Goal: Task Accomplishment & Management: Manage account settings

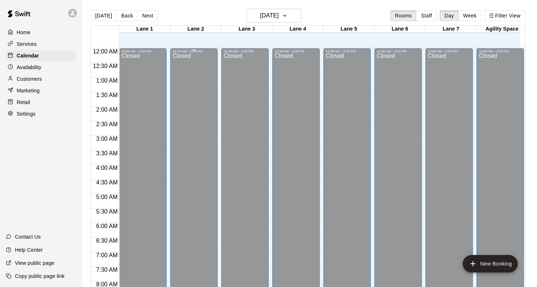
scroll to position [388, 0]
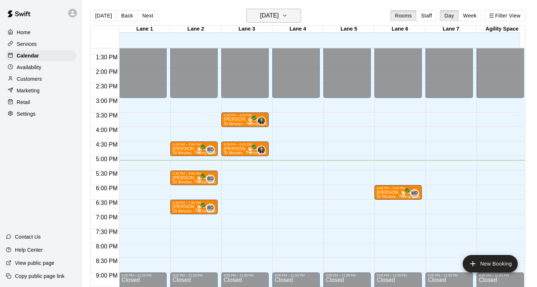
click at [287, 16] on icon "button" at bounding box center [285, 15] width 6 height 9
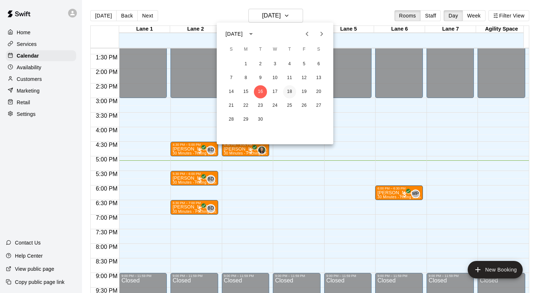
click at [290, 93] on button "18" at bounding box center [289, 91] width 13 height 13
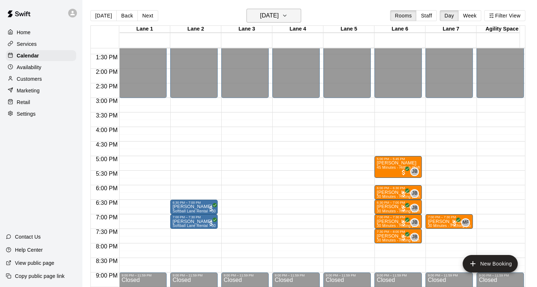
click at [287, 17] on icon "button" at bounding box center [285, 15] width 6 height 9
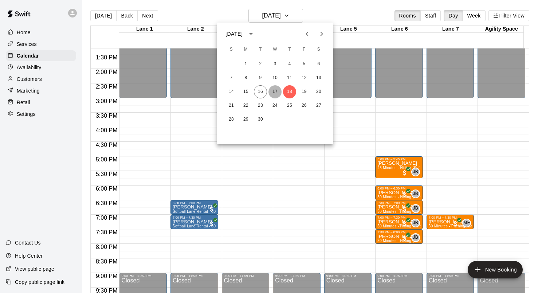
click at [276, 93] on button "17" at bounding box center [275, 91] width 13 height 13
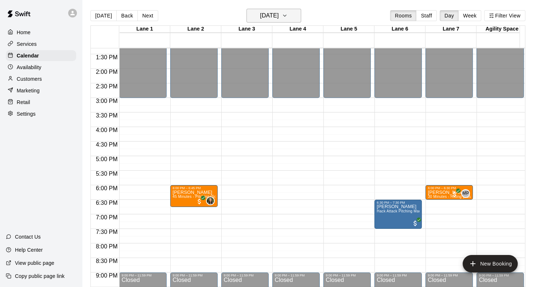
click at [287, 16] on icon "button" at bounding box center [285, 15] width 6 height 9
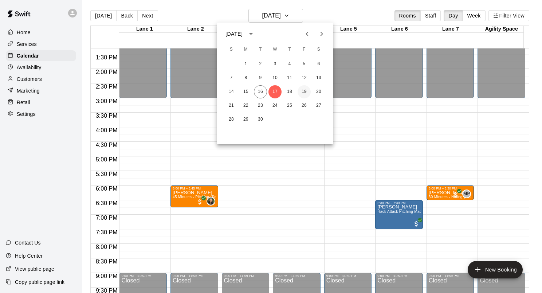
click at [303, 97] on button "19" at bounding box center [304, 91] width 13 height 13
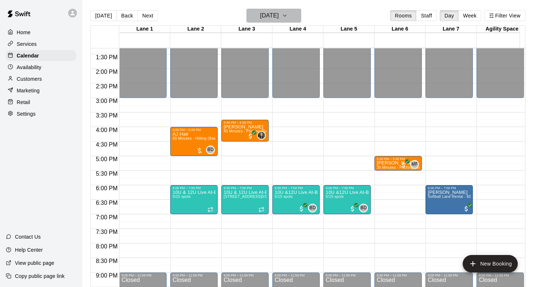
click at [287, 19] on icon "button" at bounding box center [285, 15] width 6 height 9
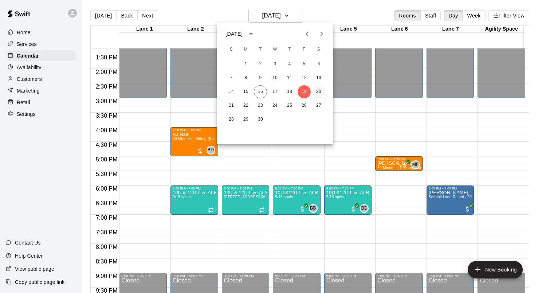
click at [318, 94] on button "20" at bounding box center [318, 91] width 13 height 13
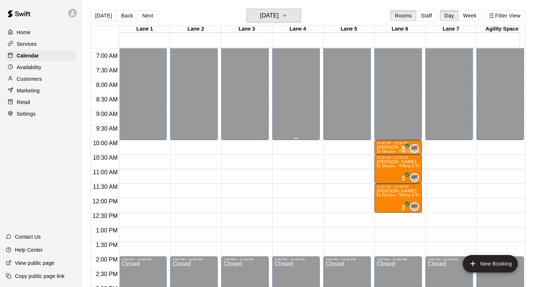
scroll to position [242, 0]
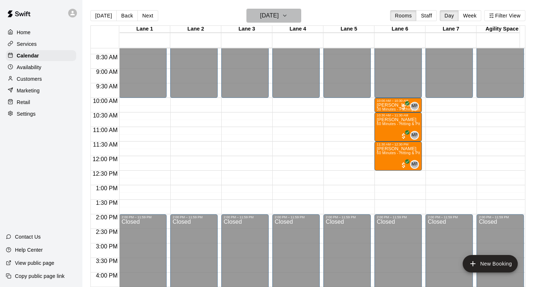
click at [287, 17] on icon "button" at bounding box center [285, 15] width 6 height 9
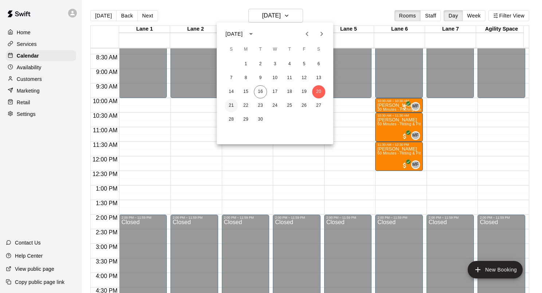
click at [232, 102] on button "21" at bounding box center [231, 105] width 13 height 13
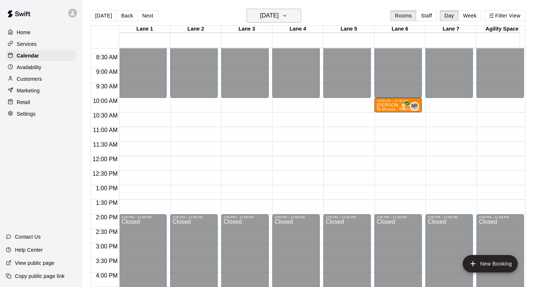
click at [287, 17] on icon "button" at bounding box center [285, 15] width 6 height 9
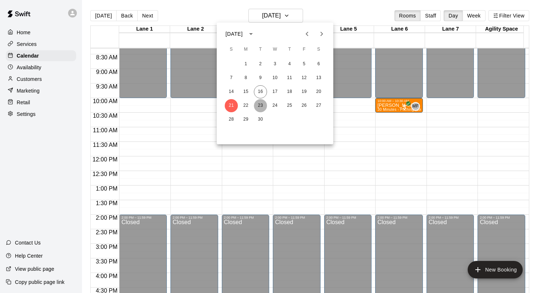
click at [257, 107] on button "23" at bounding box center [260, 105] width 13 height 13
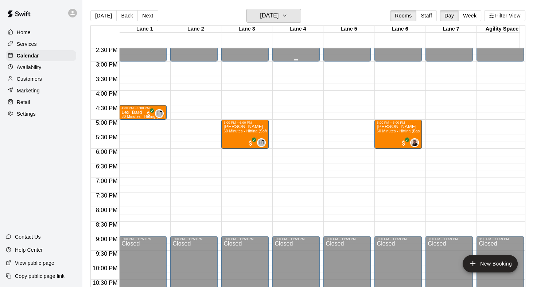
scroll to position [452, 0]
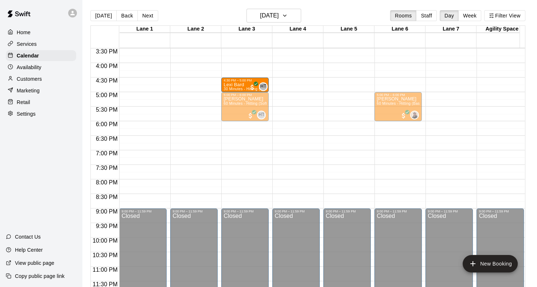
drag, startPoint x: 130, startPoint y: 83, endPoint x: 222, endPoint y: 85, distance: 91.1
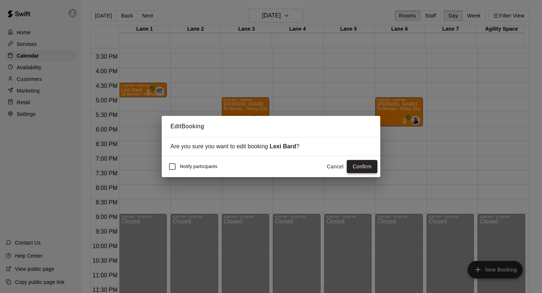
click at [357, 166] on button "Confirm" at bounding box center [362, 166] width 31 height 13
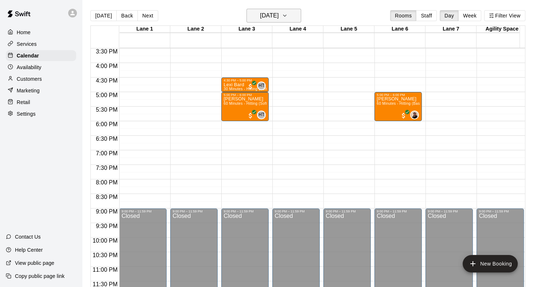
click at [287, 17] on icon "button" at bounding box center [285, 15] width 6 height 9
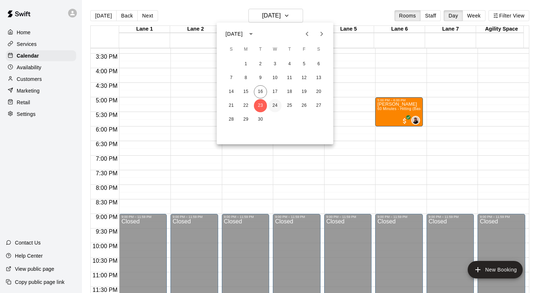
click at [277, 106] on button "24" at bounding box center [275, 105] width 13 height 13
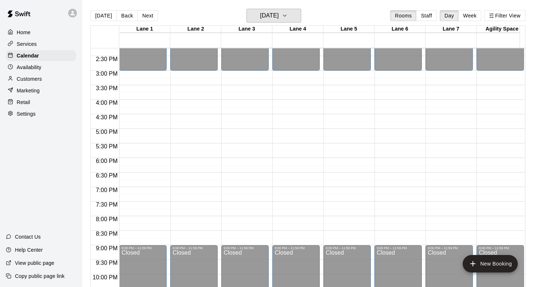
scroll to position [343, 0]
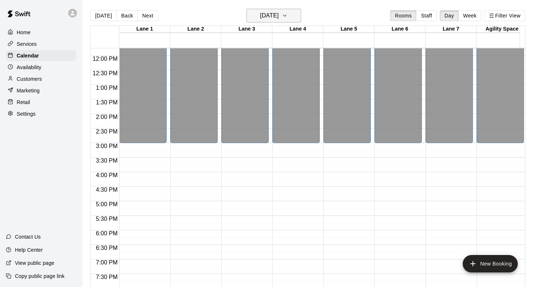
click at [287, 18] on icon "button" at bounding box center [285, 15] width 6 height 9
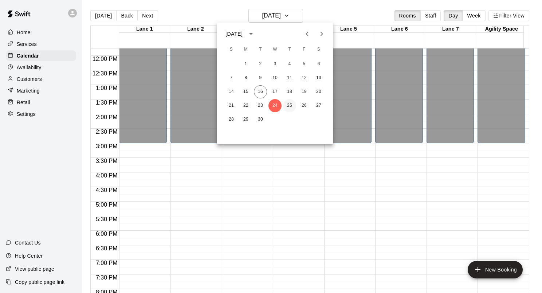
click at [289, 108] on button "25" at bounding box center [289, 105] width 13 height 13
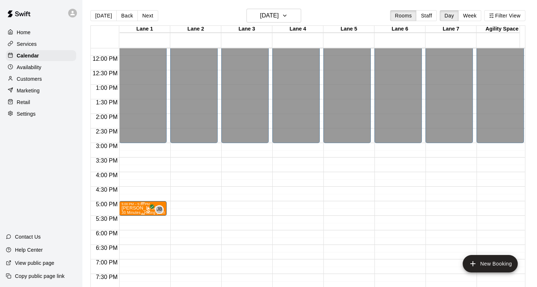
click at [128, 208] on p "[PERSON_NAME]" at bounding box center [142, 208] width 43 height 0
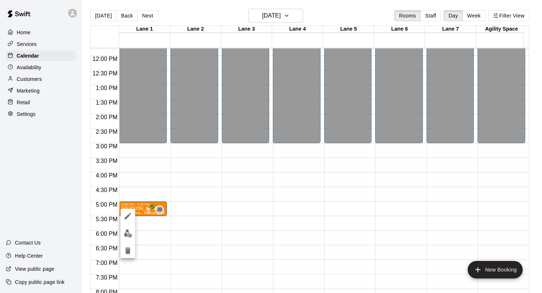
click at [146, 186] on div at bounding box center [271, 146] width 542 height 293
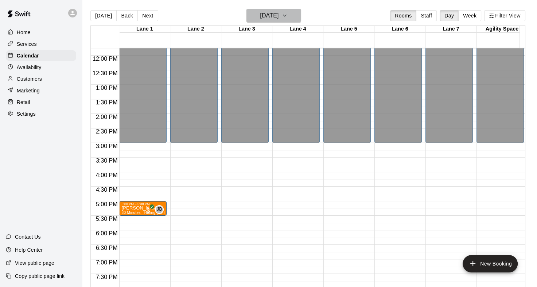
click at [287, 13] on icon "button" at bounding box center [285, 15] width 6 height 9
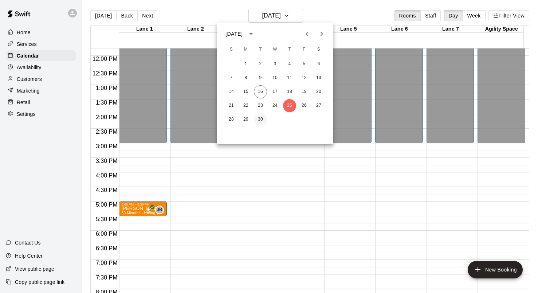
click at [259, 121] on button "30" at bounding box center [260, 119] width 13 height 13
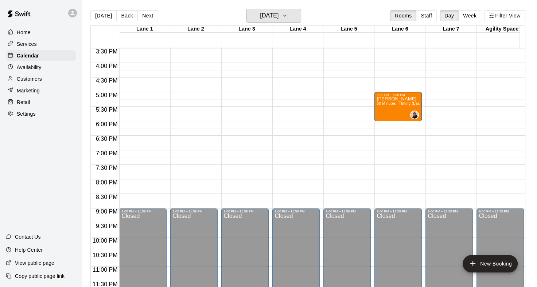
scroll to position [379, 0]
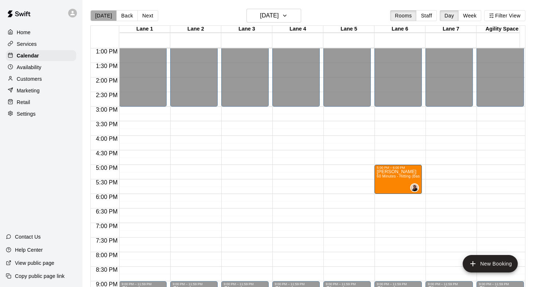
click at [105, 17] on button "[DATE]" at bounding box center [103, 15] width 26 height 11
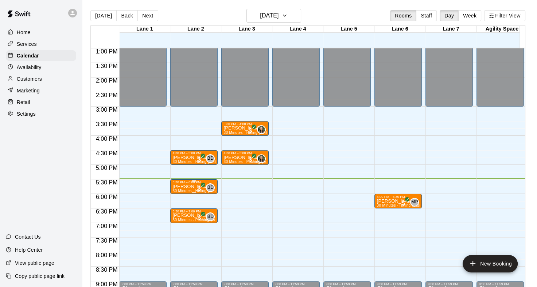
click at [180, 187] on p "[PERSON_NAME]" at bounding box center [193, 187] width 43 height 0
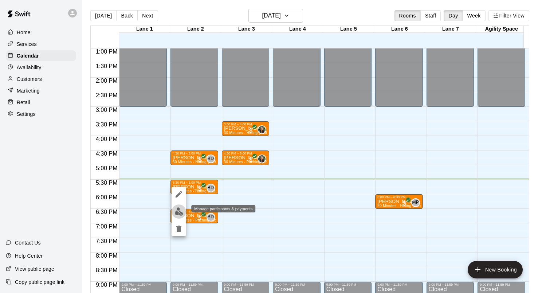
click at [179, 210] on img "edit" at bounding box center [179, 211] width 8 height 8
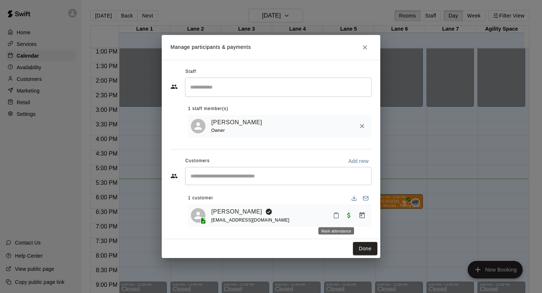
click at [336, 215] on icon "Mark attendance" at bounding box center [336, 215] width 7 height 7
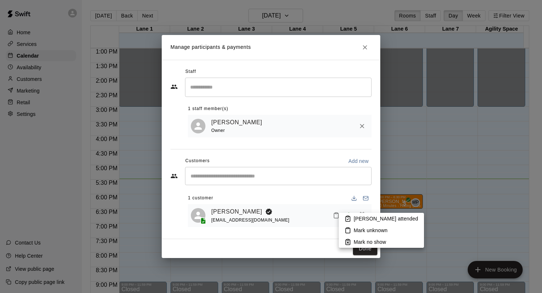
click at [356, 222] on p "[PERSON_NAME] attended" at bounding box center [386, 218] width 64 height 7
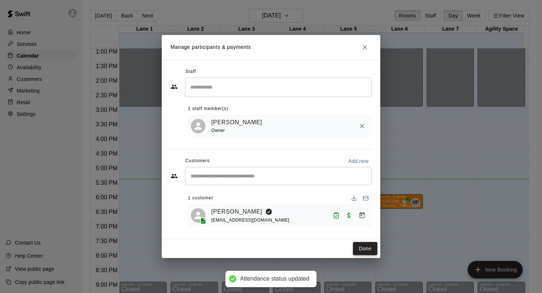
click at [368, 250] on button "Done" at bounding box center [365, 248] width 24 height 13
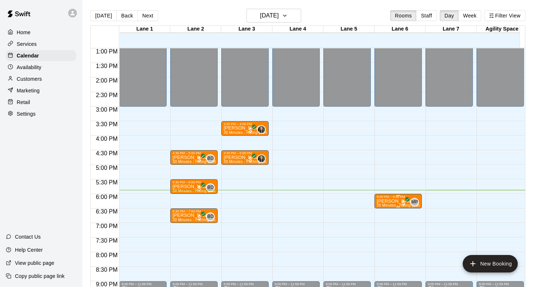
click at [390, 196] on div "6:00 PM – 6:30 PM" at bounding box center [397, 197] width 43 height 4
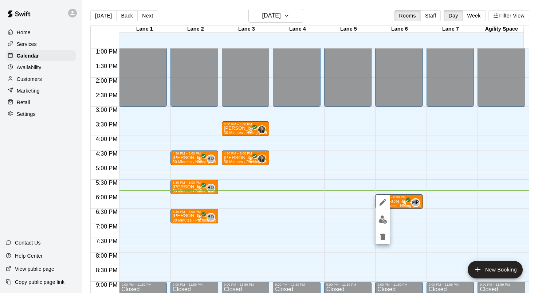
click at [385, 217] on img "edit" at bounding box center [383, 219] width 8 height 8
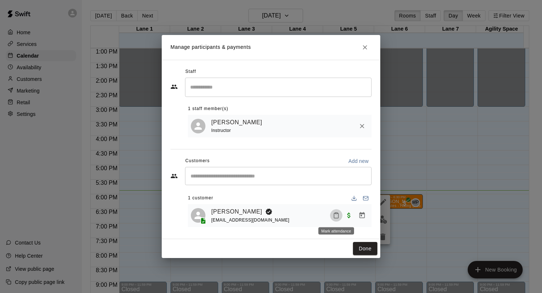
click at [336, 215] on icon "Mark attendance" at bounding box center [336, 215] width 7 height 7
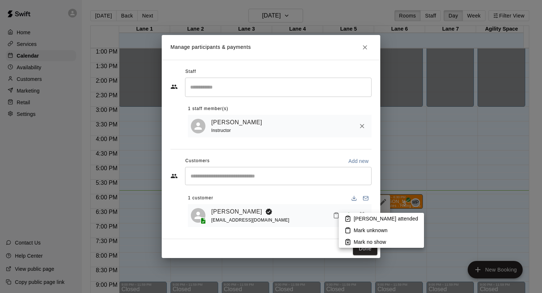
click at [358, 219] on p "[PERSON_NAME] attended" at bounding box center [386, 218] width 64 height 7
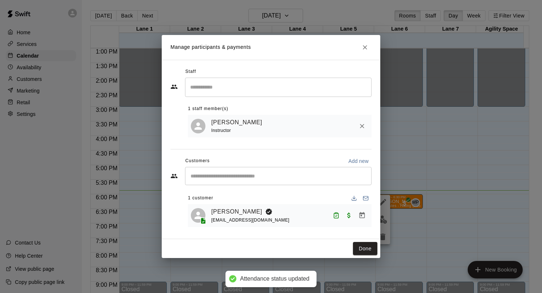
click at [368, 249] on button "Done" at bounding box center [365, 248] width 24 height 13
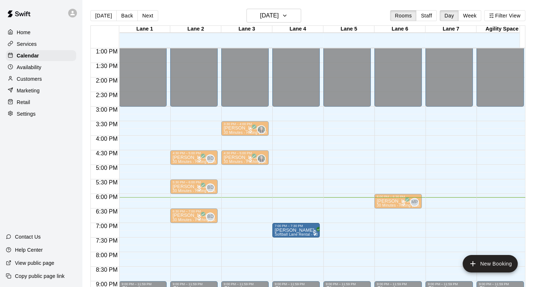
drag, startPoint x: 141, startPoint y: 231, endPoint x: 272, endPoint y: 233, distance: 131.2
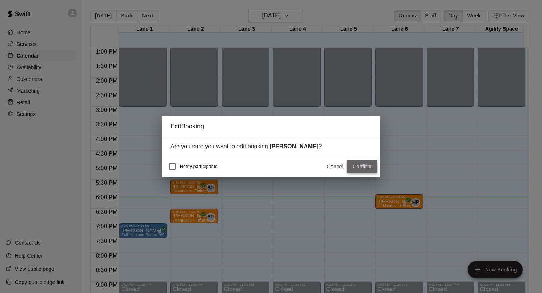
click at [358, 166] on button "Confirm" at bounding box center [362, 166] width 31 height 13
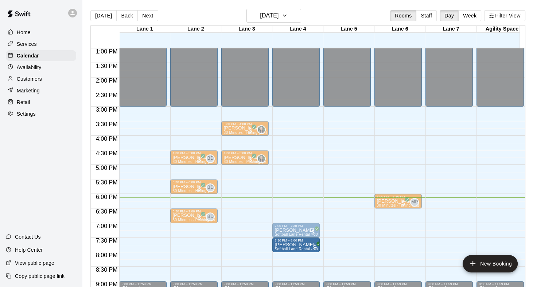
drag, startPoint x: 134, startPoint y: 246, endPoint x: 272, endPoint y: 251, distance: 138.2
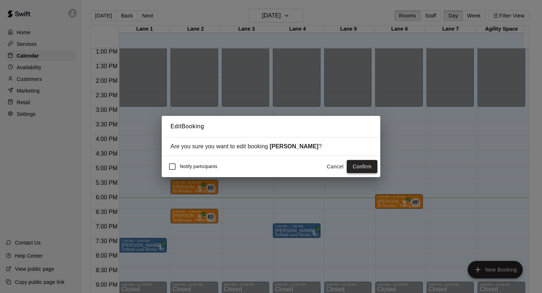
click at [355, 165] on button "Confirm" at bounding box center [362, 166] width 31 height 13
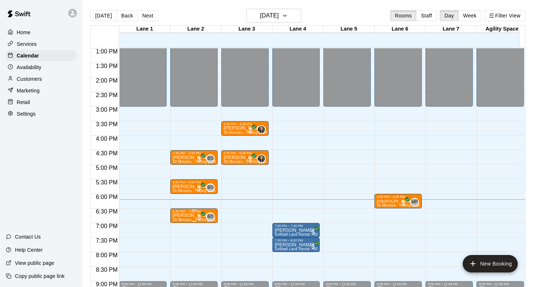
click at [187, 216] on p "[PERSON_NAME]" at bounding box center [193, 216] width 43 height 0
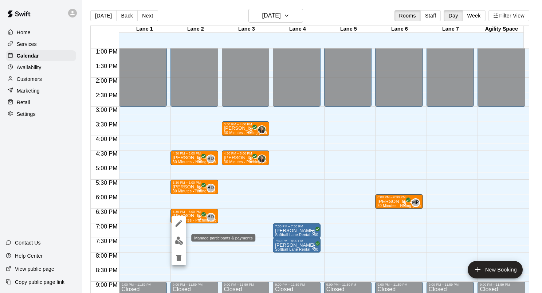
click at [180, 239] on img "edit" at bounding box center [179, 240] width 8 height 8
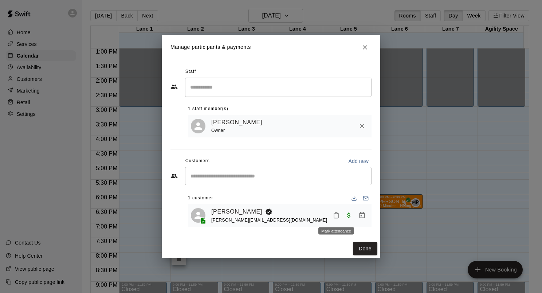
click at [337, 216] on icon "Mark attendance" at bounding box center [336, 215] width 7 height 7
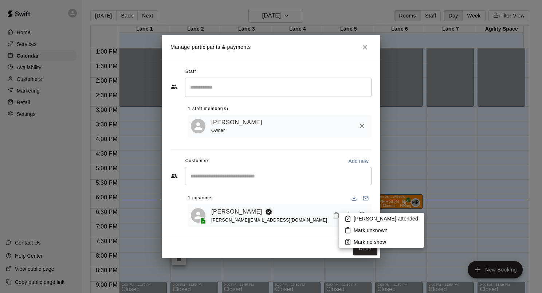
click at [363, 217] on p "[PERSON_NAME] attended" at bounding box center [386, 218] width 64 height 7
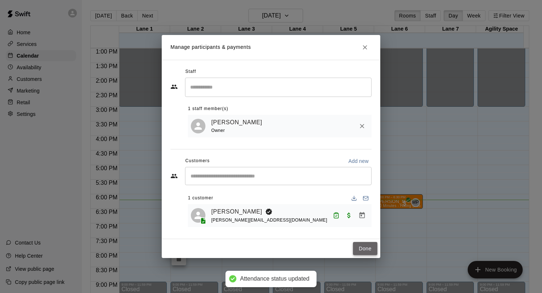
click at [370, 246] on button "Done" at bounding box center [365, 248] width 24 height 13
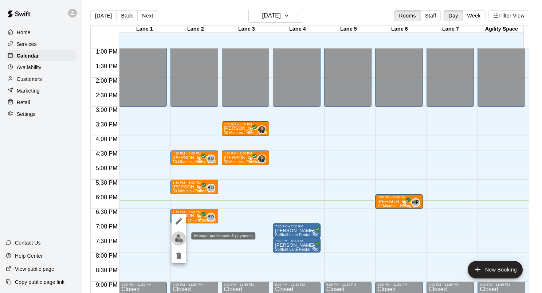
click at [181, 237] on img "edit" at bounding box center [179, 238] width 8 height 8
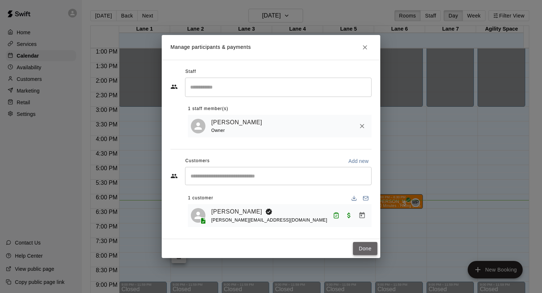
click at [360, 246] on button "Done" at bounding box center [365, 248] width 24 height 13
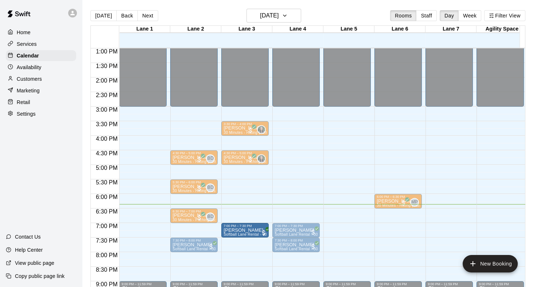
drag, startPoint x: 197, startPoint y: 230, endPoint x: 227, endPoint y: 231, distance: 29.9
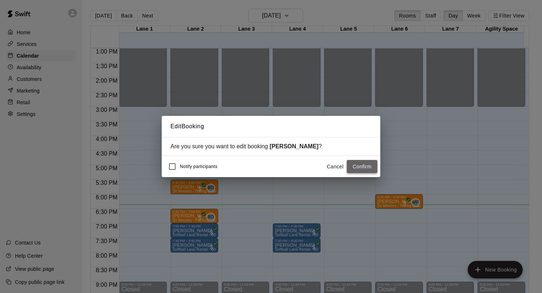
click at [356, 169] on button "Confirm" at bounding box center [362, 166] width 31 height 13
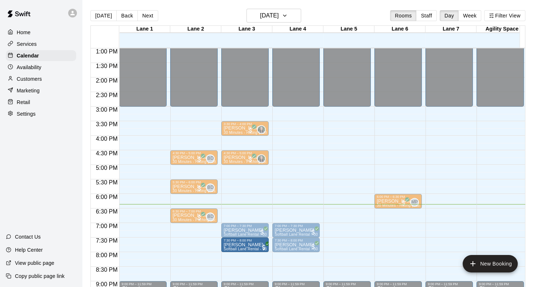
drag, startPoint x: 197, startPoint y: 242, endPoint x: 236, endPoint y: 245, distance: 39.5
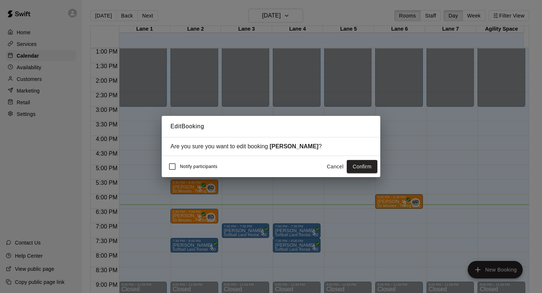
click at [350, 165] on button "Confirm" at bounding box center [362, 166] width 31 height 13
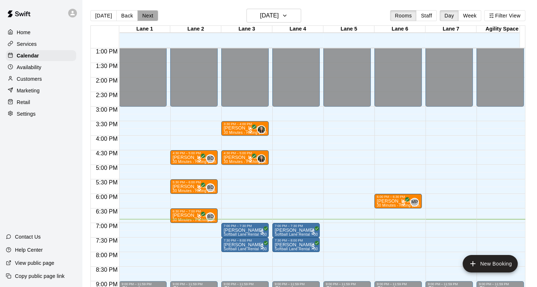
click at [148, 14] on button "Next" at bounding box center [147, 15] width 20 height 11
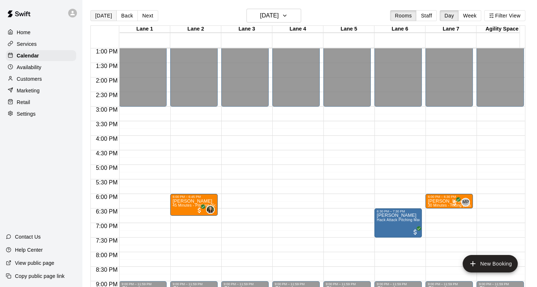
click at [105, 12] on button "[DATE]" at bounding box center [103, 15] width 26 height 11
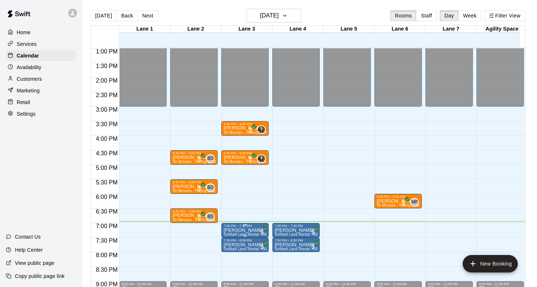
click at [243, 231] on p "[PERSON_NAME]" at bounding box center [244, 231] width 43 height 0
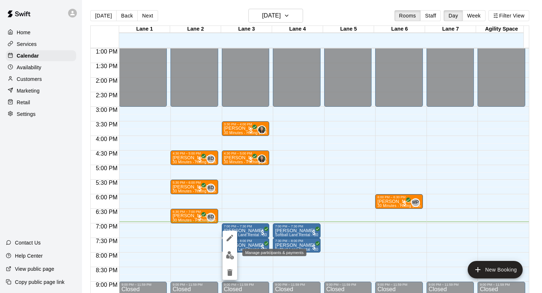
click at [227, 257] on button "edit" at bounding box center [230, 255] width 15 height 14
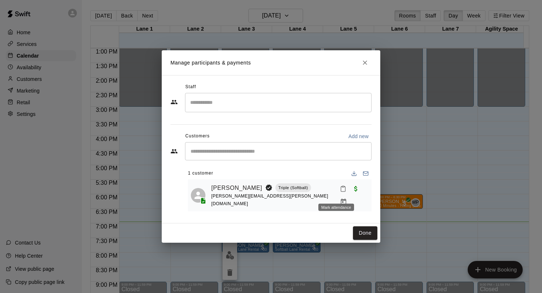
click at [340, 192] on icon "Mark attendance" at bounding box center [343, 188] width 7 height 7
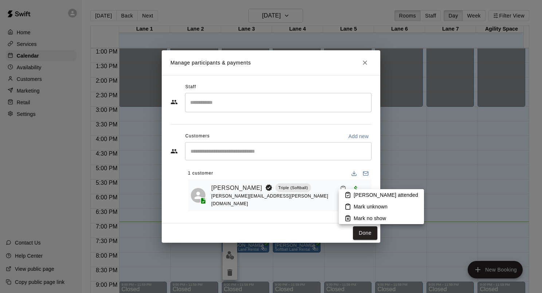
click at [357, 198] on p "[PERSON_NAME] attended" at bounding box center [386, 194] width 64 height 7
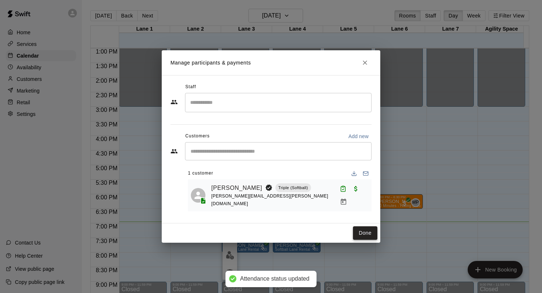
click at [367, 232] on button "Done" at bounding box center [365, 232] width 24 height 13
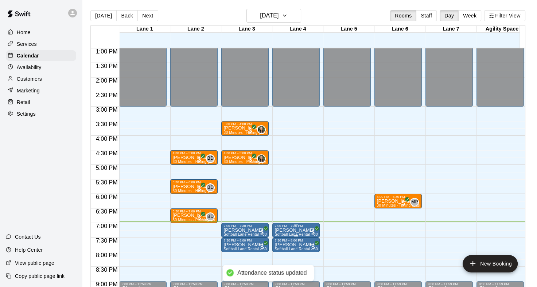
click at [299, 231] on p "[PERSON_NAME]" at bounding box center [295, 231] width 43 height 0
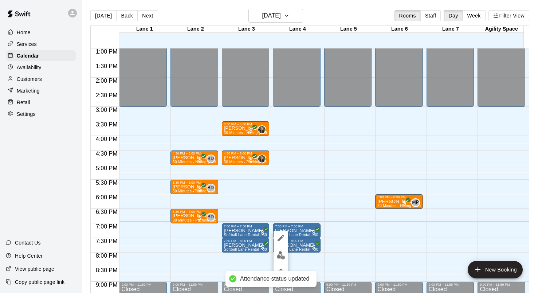
click at [281, 254] on img "edit" at bounding box center [281, 255] width 8 height 8
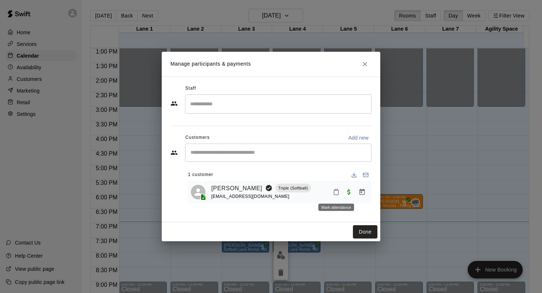
click at [337, 193] on icon "Mark attendance" at bounding box center [336, 192] width 7 height 7
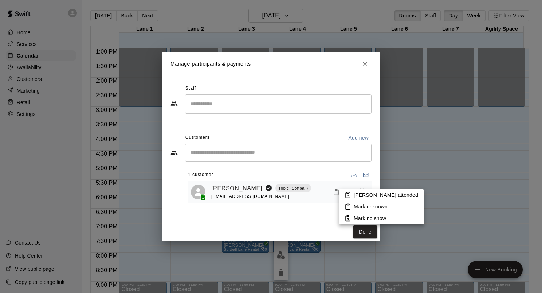
click at [357, 196] on p "[PERSON_NAME] attended" at bounding box center [386, 194] width 64 height 7
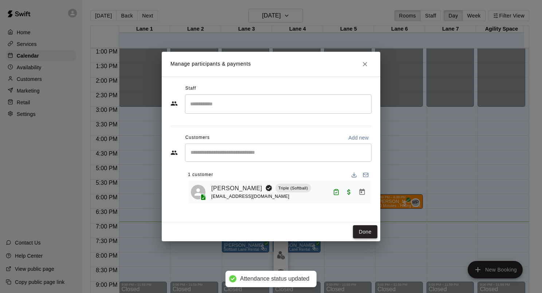
click at [366, 230] on button "Done" at bounding box center [365, 231] width 24 height 13
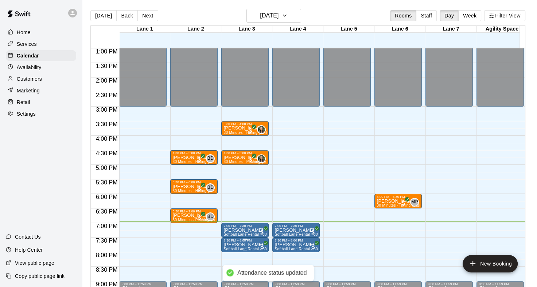
click at [246, 242] on div "7:30 PM – 8:00 PM" at bounding box center [244, 241] width 43 height 4
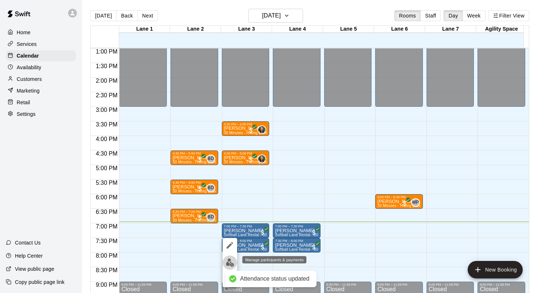
click at [230, 262] on img "edit" at bounding box center [230, 262] width 8 height 8
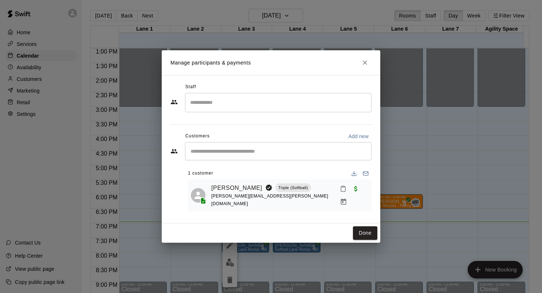
click at [340, 192] on icon "Mark attendance" at bounding box center [343, 188] width 7 height 7
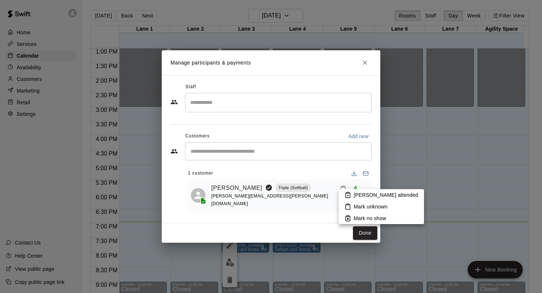
click at [350, 196] on icon at bounding box center [348, 195] width 4 height 5
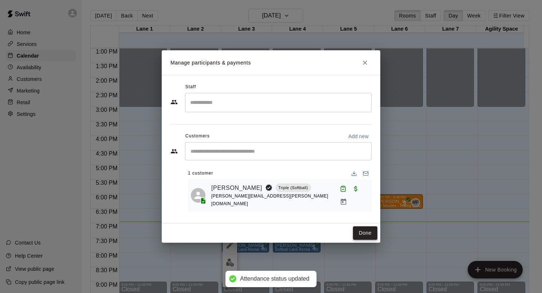
click at [367, 231] on button "Done" at bounding box center [365, 232] width 24 height 13
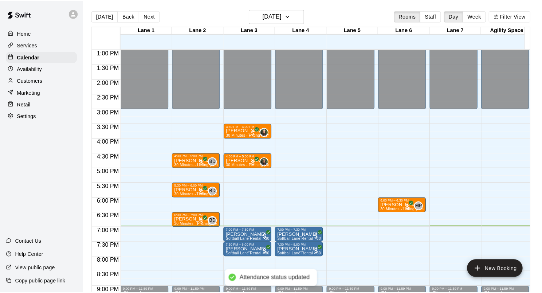
scroll to position [415, 0]
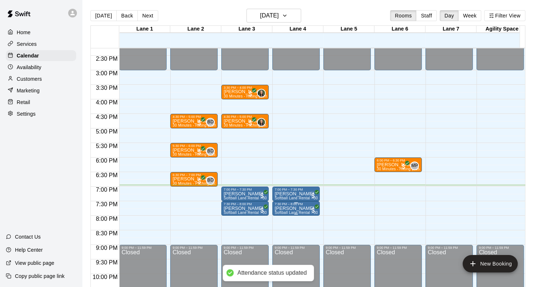
click at [288, 209] on p "[PERSON_NAME]" at bounding box center [295, 209] width 43 height 0
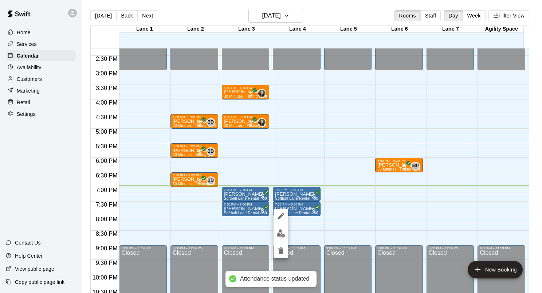
click at [281, 232] on img "edit" at bounding box center [281, 233] width 8 height 8
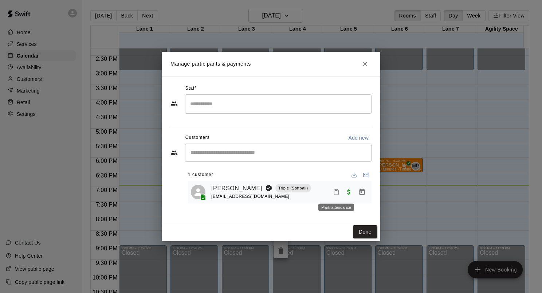
click at [334, 192] on icon "Mark attendance" at bounding box center [336, 192] width 7 height 7
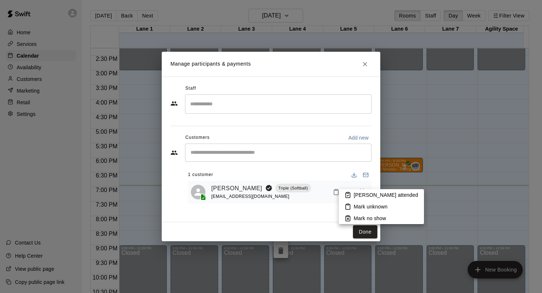
click at [351, 196] on li "[PERSON_NAME] attended" at bounding box center [381, 195] width 85 height 12
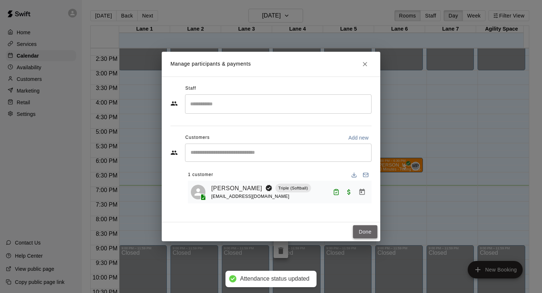
click at [364, 229] on button "Done" at bounding box center [365, 231] width 24 height 13
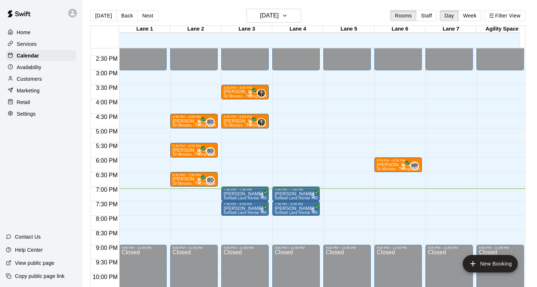
click at [28, 106] on p "Retail" at bounding box center [23, 102] width 13 height 7
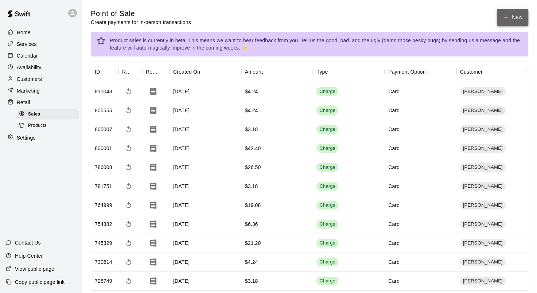
click at [505, 16] on icon "button" at bounding box center [505, 17] width 7 height 7
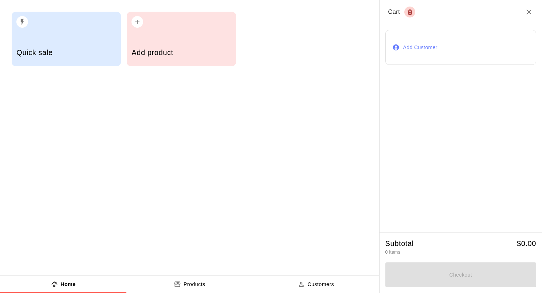
click at [410, 48] on button "Add Customer" at bounding box center [461, 47] width 151 height 35
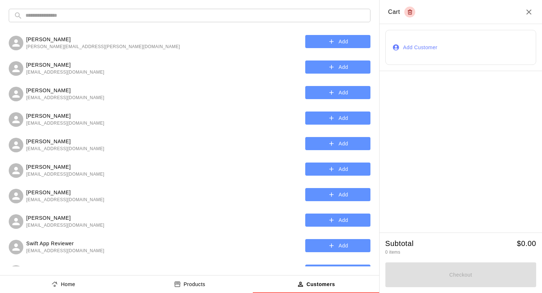
click at [162, 20] on input "text" at bounding box center [196, 15] width 340 height 13
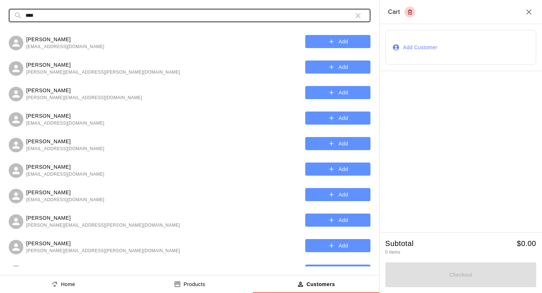
scroll to position [67, 0]
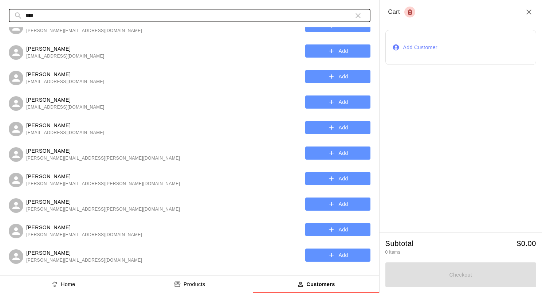
type input "****"
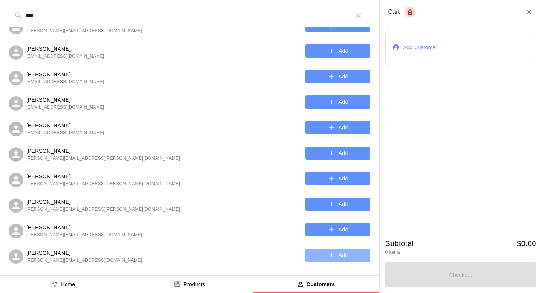
click at [315, 258] on button "Add" at bounding box center [337, 255] width 65 height 13
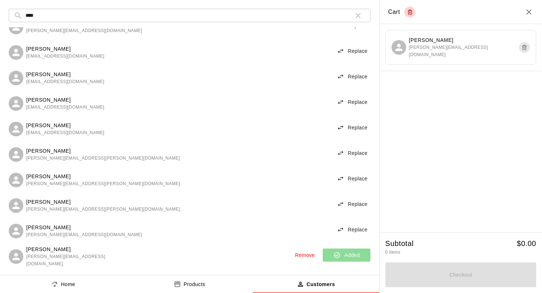
click at [202, 284] on p "Products" at bounding box center [195, 285] width 22 height 8
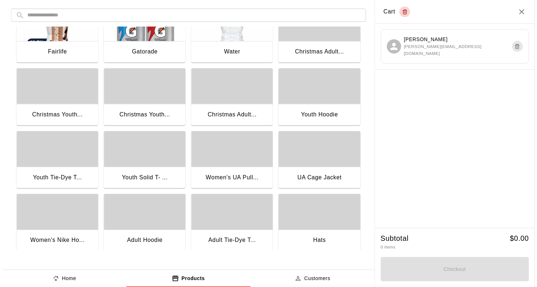
scroll to position [437, 0]
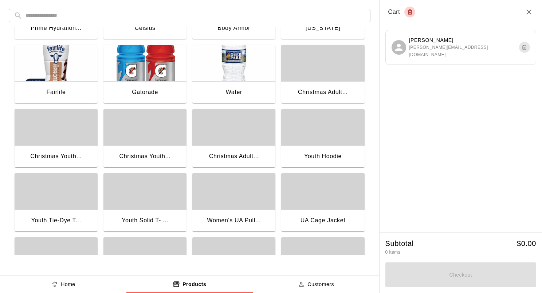
click at [301, 133] on div "button" at bounding box center [322, 127] width 83 height 36
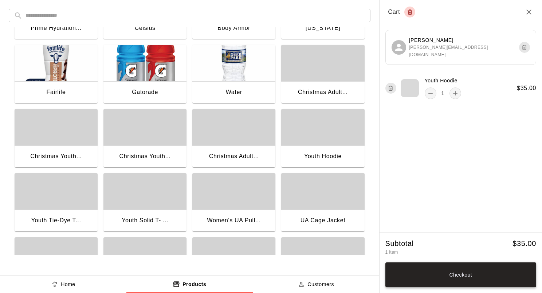
click at [481, 278] on button "Checkout" at bounding box center [461, 274] width 151 height 25
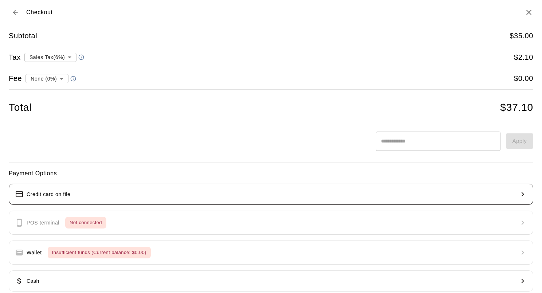
click at [169, 190] on button "Credit card on file" at bounding box center [271, 194] width 525 height 21
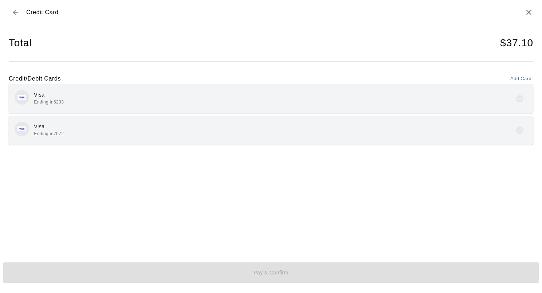
click at [116, 104] on div "Visa Ending in 6233" at bounding box center [271, 98] width 513 height 17
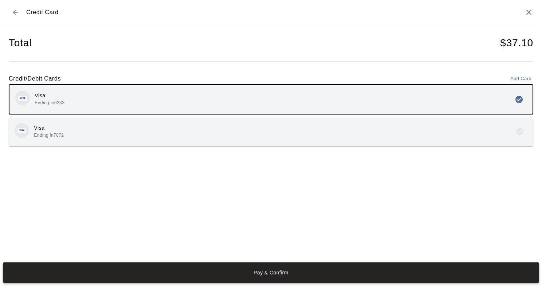
click at [297, 274] on button "Pay & Confirm" at bounding box center [271, 272] width 536 height 20
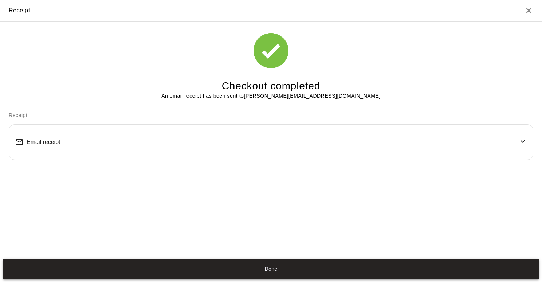
click at [283, 270] on button "Done" at bounding box center [271, 269] width 536 height 20
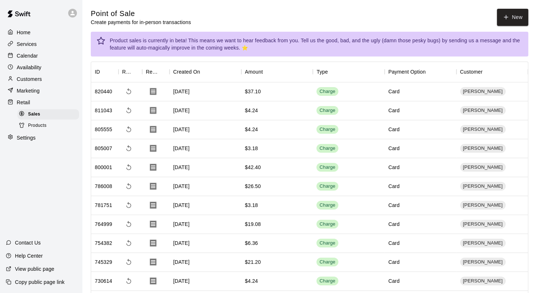
click at [30, 58] on p "Calendar" at bounding box center [27, 55] width 21 height 7
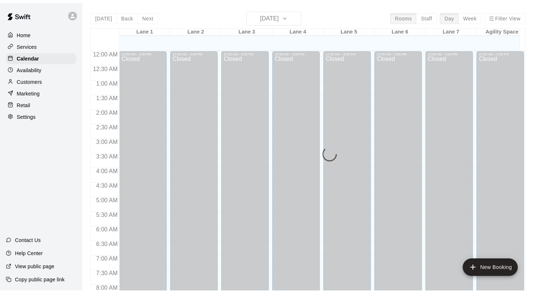
scroll to position [424, 0]
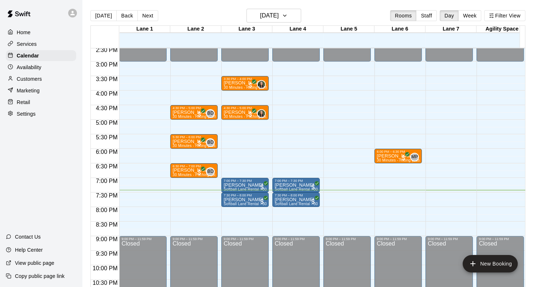
click at [34, 77] on div "Customers" at bounding box center [41, 79] width 70 height 11
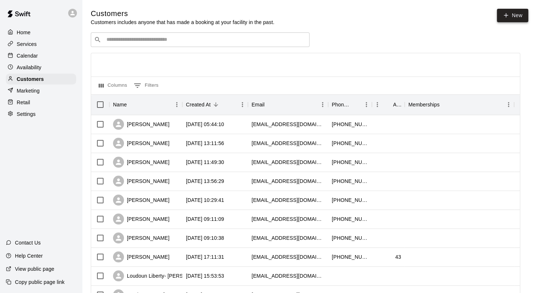
click at [504, 17] on icon at bounding box center [505, 15] width 7 height 7
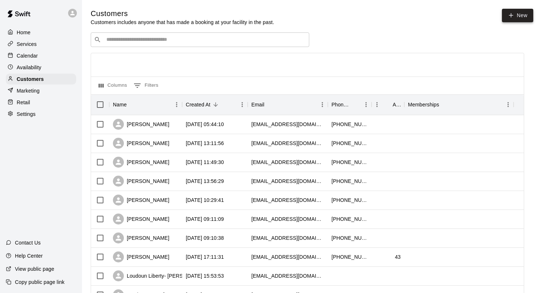
select select "**"
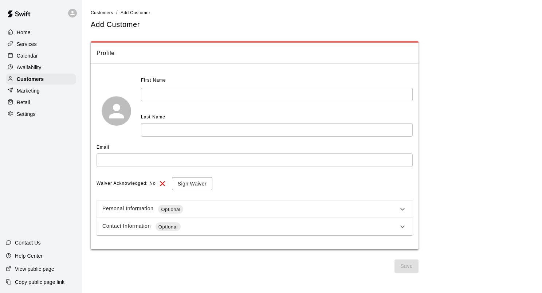
click at [242, 93] on input "text" at bounding box center [277, 94] width 272 height 13
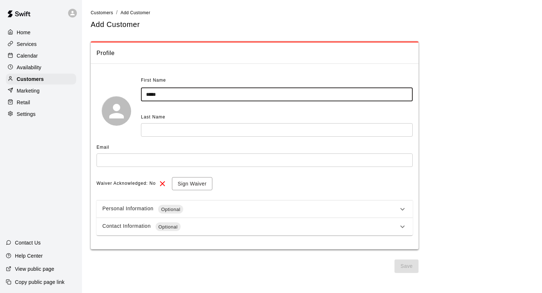
type input "*****"
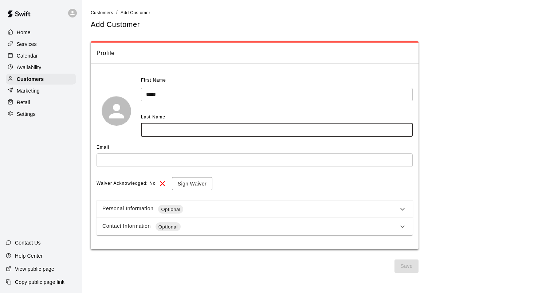
click at [227, 126] on input "text" at bounding box center [277, 129] width 272 height 13
type input "*******"
click at [178, 157] on input "text" at bounding box center [255, 159] width 316 height 13
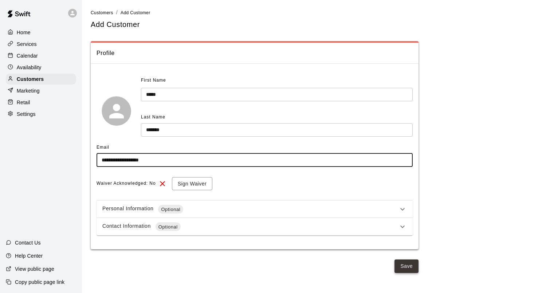
type input "**********"
click at [413, 263] on button "Save" at bounding box center [407, 265] width 24 height 13
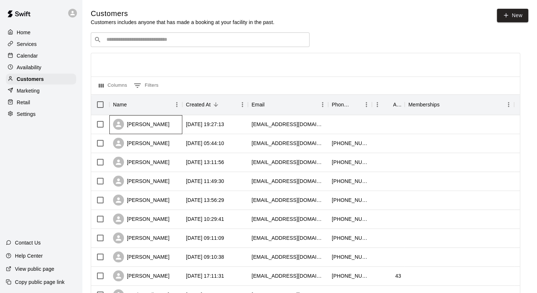
click at [151, 124] on div "[PERSON_NAME]" at bounding box center [141, 124] width 56 height 11
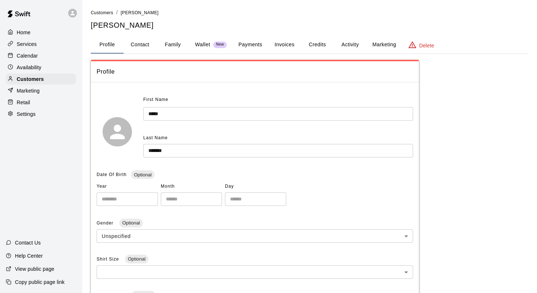
click at [147, 42] on button "Contact" at bounding box center [140, 44] width 33 height 17
select select "**"
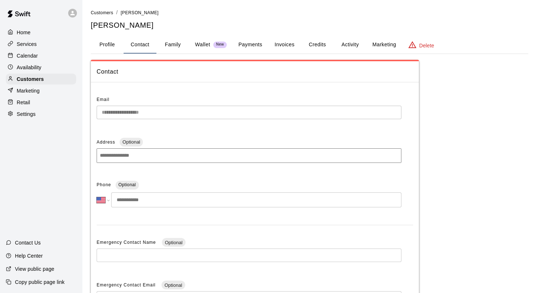
click at [319, 46] on button "Credits" at bounding box center [317, 44] width 33 height 17
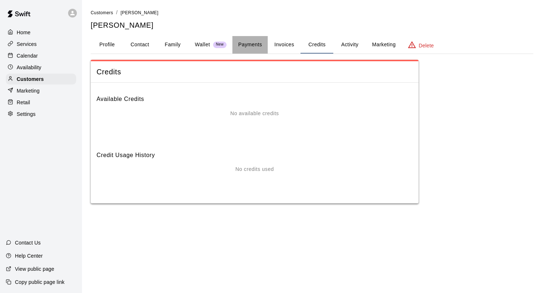
click at [255, 46] on button "Payments" at bounding box center [249, 44] width 35 height 17
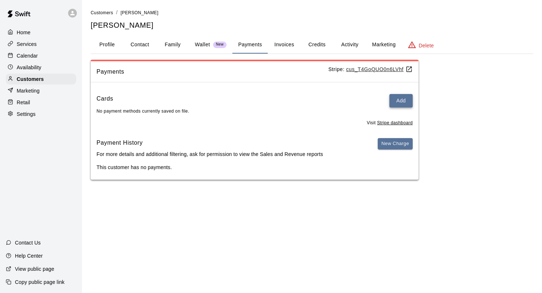
click at [394, 102] on button "Add" at bounding box center [401, 100] width 23 height 13
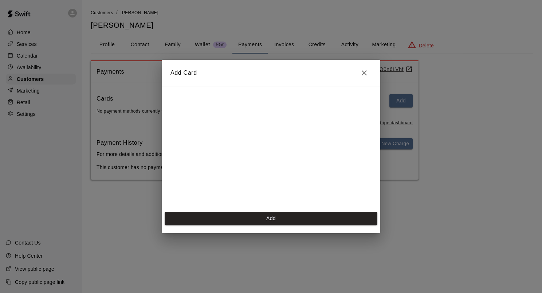
scroll to position [102, 0]
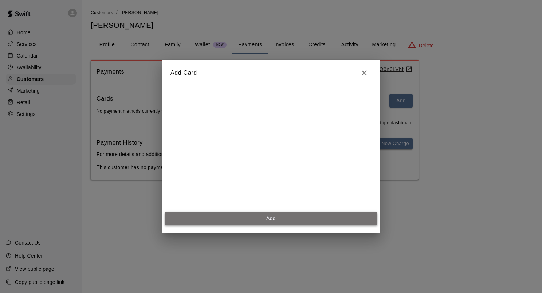
click at [283, 218] on button "Add" at bounding box center [271, 218] width 213 height 13
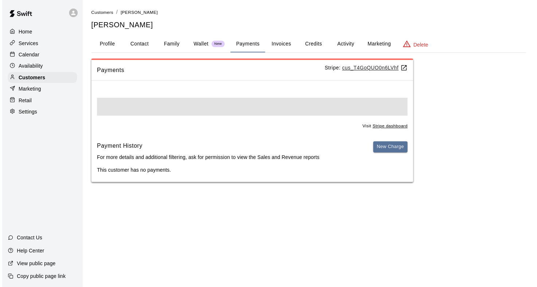
scroll to position [0, 0]
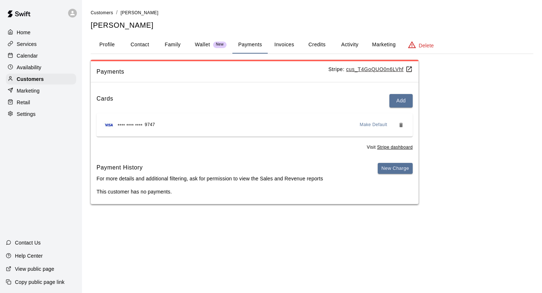
click at [106, 45] on button "Profile" at bounding box center [107, 44] width 33 height 17
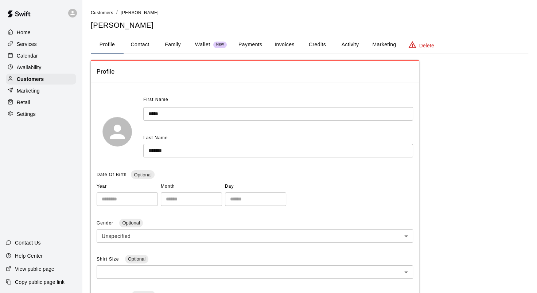
click at [35, 55] on p "Calendar" at bounding box center [27, 55] width 21 height 7
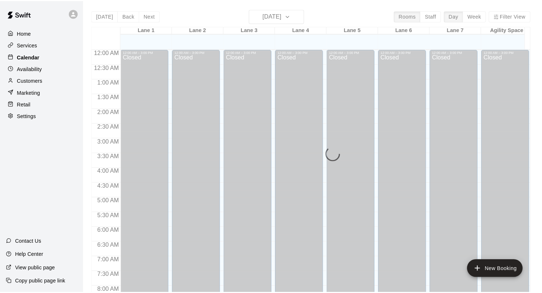
scroll to position [424, 0]
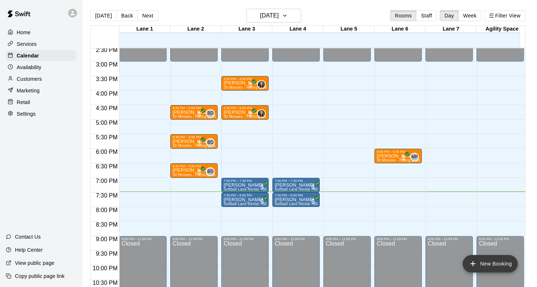
click at [471, 262] on icon "add" at bounding box center [472, 264] width 9 height 9
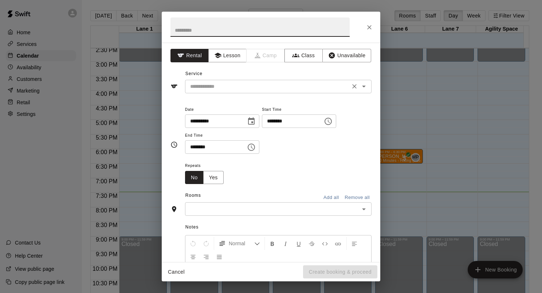
click at [233, 85] on input "text" at bounding box center [267, 86] width 161 height 9
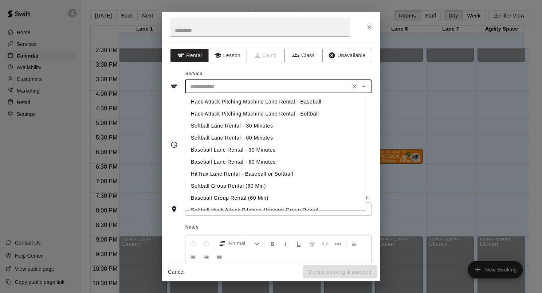
click at [241, 101] on li "Hack Attack Pitching Machine Lane Rental - Baseball" at bounding box center [275, 102] width 181 height 12
type input "**********"
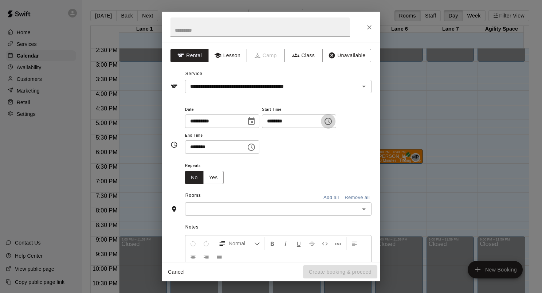
click at [332, 118] on icon "Choose time, selected time is 7:00 PM" at bounding box center [328, 121] width 7 height 7
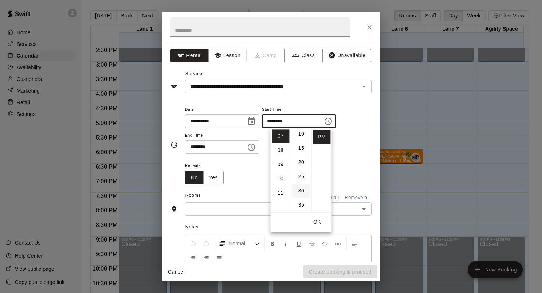
scroll to position [73, 0]
click at [300, 151] on li "30" at bounding box center [301, 147] width 17 height 13
type input "********"
click at [253, 148] on icon "Choose time, selected time is 7:30 PM" at bounding box center [252, 146] width 2 height 3
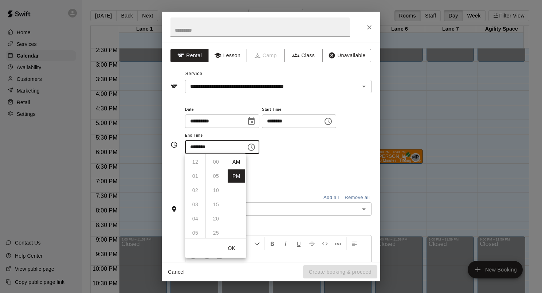
scroll to position [13, 0]
click at [197, 176] on li "08" at bounding box center [195, 176] width 17 height 13
click at [212, 164] on li "00" at bounding box center [215, 161] width 17 height 13
type input "********"
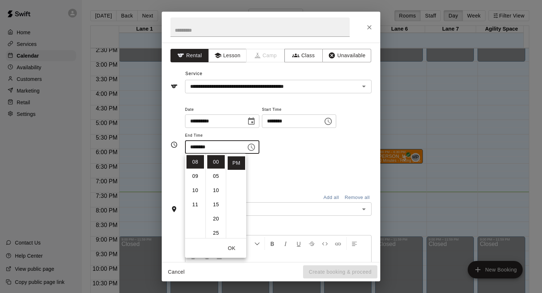
click at [292, 155] on div "**********" at bounding box center [278, 133] width 187 height 56
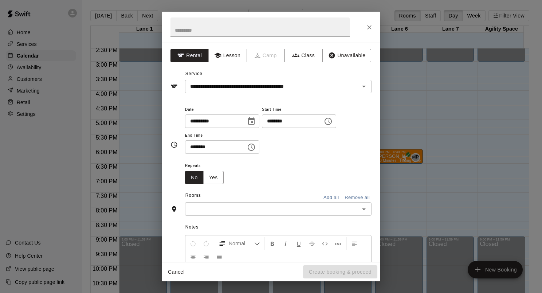
click at [319, 207] on input "text" at bounding box center [272, 208] width 170 height 9
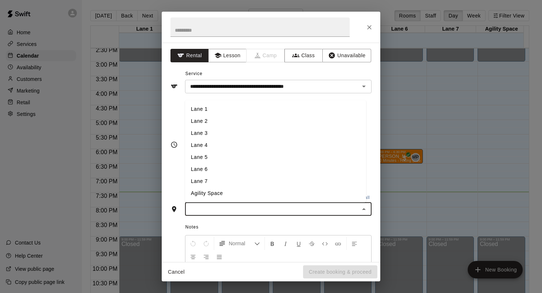
click at [232, 165] on li "Lane 6" at bounding box center [275, 170] width 181 height 12
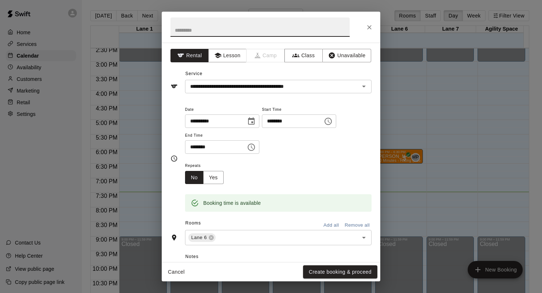
click at [258, 35] on input "text" at bounding box center [260, 26] width 179 height 19
type input "**********"
click at [342, 269] on button "Create booking & proceed" at bounding box center [340, 271] width 74 height 13
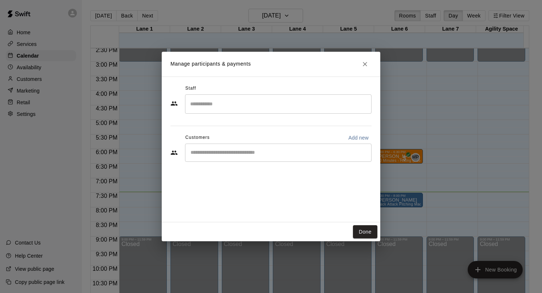
click at [246, 153] on input "Start typing to search customers..." at bounding box center [278, 152] width 180 height 7
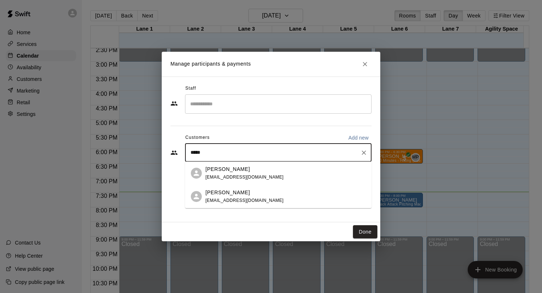
type input "******"
click at [231, 173] on div "[PERSON_NAME] [EMAIL_ADDRESS][DOMAIN_NAME]" at bounding box center [245, 173] width 78 height 16
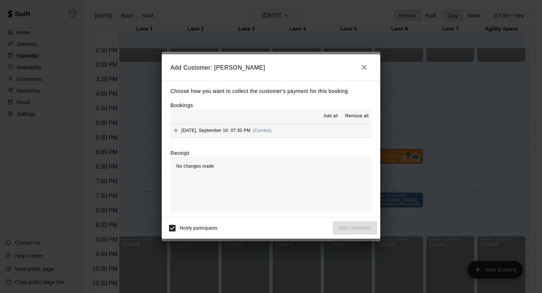
click at [319, 131] on button "[DATE], September 16: 07:30 PM (Current)" at bounding box center [271, 130] width 201 height 13
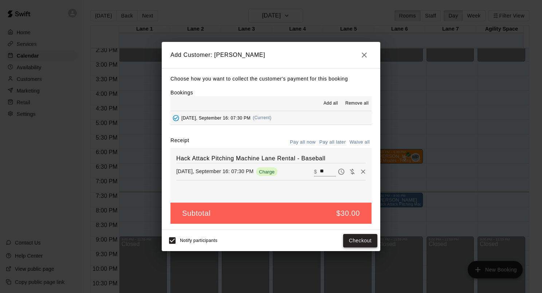
click at [347, 242] on button "Checkout" at bounding box center [360, 240] width 34 height 13
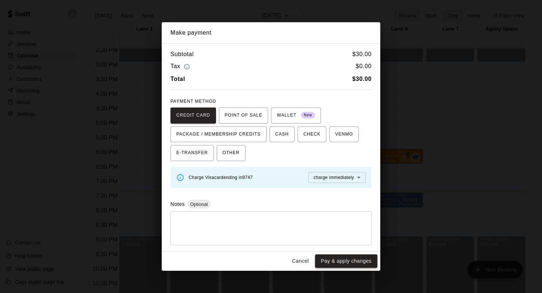
click at [340, 262] on button "Pay & apply changes" at bounding box center [346, 260] width 62 height 13
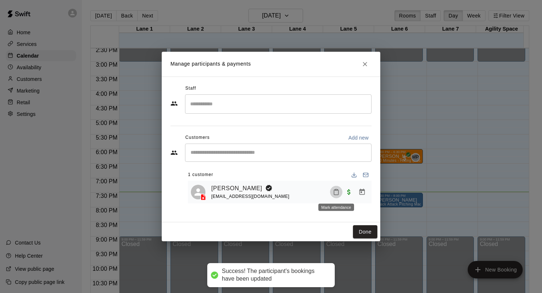
click at [337, 192] on icon "Mark attendance" at bounding box center [336, 192] width 7 height 7
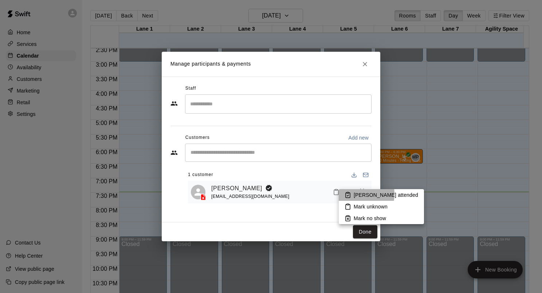
click at [354, 194] on p "[PERSON_NAME] attended" at bounding box center [386, 194] width 64 height 7
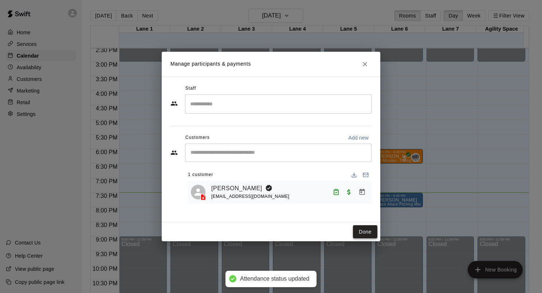
click at [368, 230] on button "Done" at bounding box center [365, 231] width 24 height 13
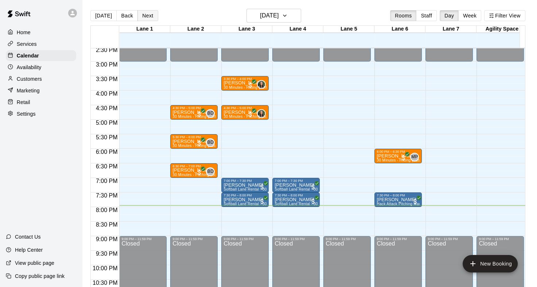
click at [153, 15] on button "Next" at bounding box center [147, 15] width 20 height 11
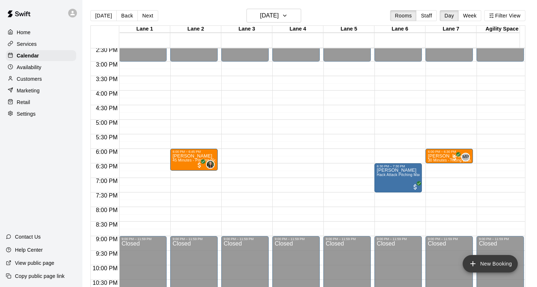
click at [472, 264] on icon "add" at bounding box center [472, 264] width 5 height 5
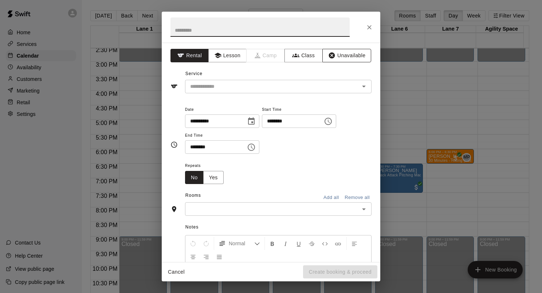
click at [337, 56] on button "Unavailable" at bounding box center [346, 55] width 49 height 13
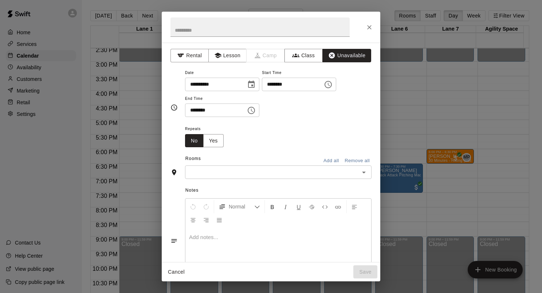
click at [256, 88] on icon "Choose date, selected date is Sep 17, 2025" at bounding box center [251, 84] width 9 height 9
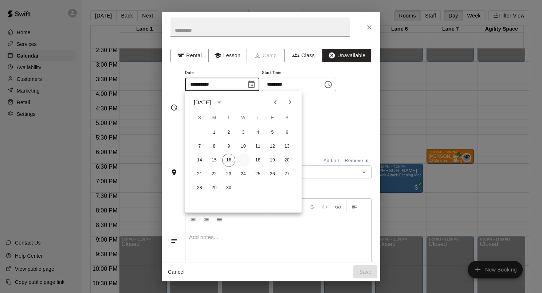
click at [244, 160] on button "17" at bounding box center [243, 160] width 13 height 13
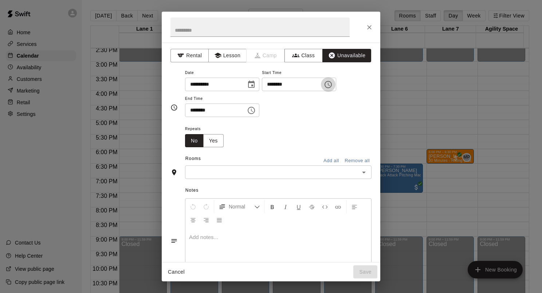
click at [330, 85] on icon "Choose time, selected time is 7:00 PM" at bounding box center [329, 84] width 2 height 3
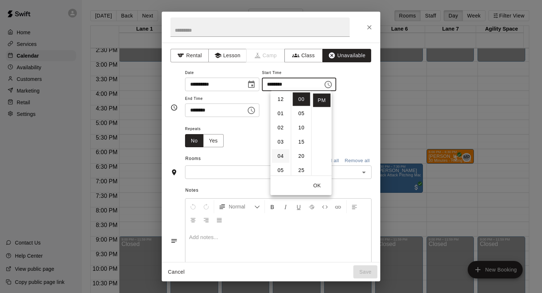
click at [281, 154] on li "04" at bounding box center [280, 155] width 17 height 13
click at [297, 113] on li "30" at bounding box center [301, 111] width 17 height 13
type input "********"
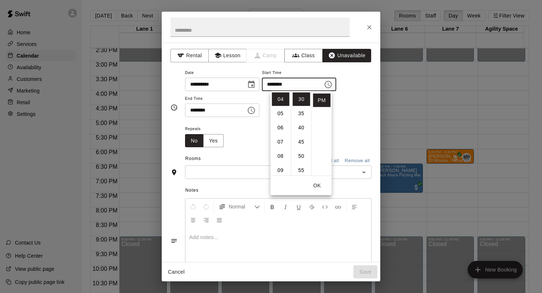
click at [256, 111] on icon "Choose time, selected time is 7:30 PM" at bounding box center [251, 110] width 9 height 9
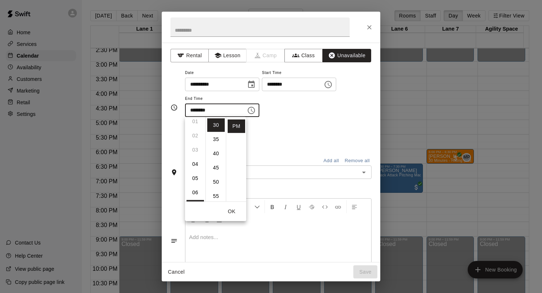
scroll to position [0, 0]
click at [193, 194] on li "05" at bounding box center [195, 195] width 17 height 13
type input "********"
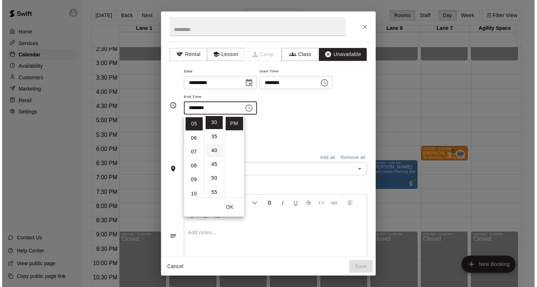
scroll to position [71, 0]
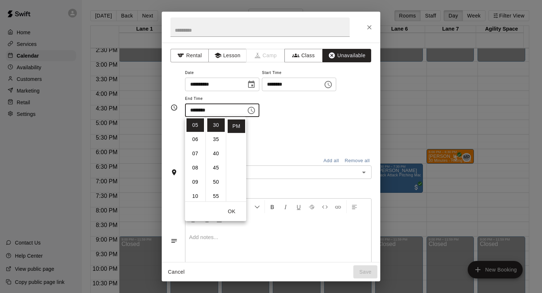
click at [280, 128] on div "Repeats No Yes" at bounding box center [278, 135] width 187 height 23
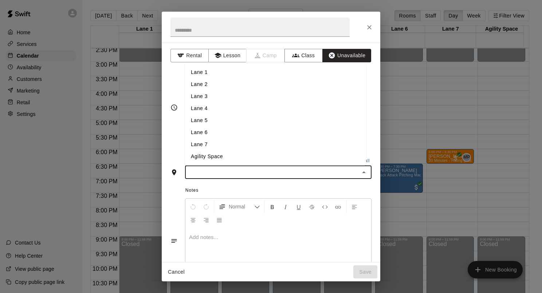
click at [272, 171] on input "text" at bounding box center [272, 172] width 170 height 9
click at [209, 140] on li "Lane 7" at bounding box center [275, 145] width 181 height 12
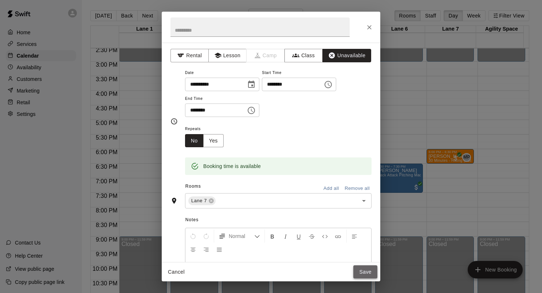
click at [370, 273] on button "Save" at bounding box center [365, 271] width 24 height 13
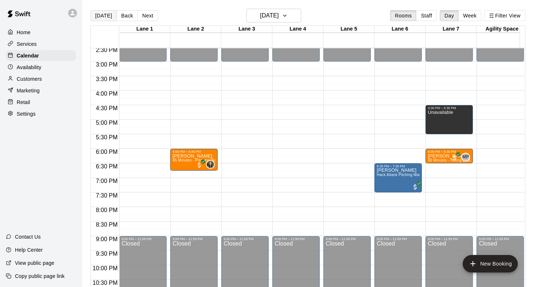
click at [97, 17] on button "[DATE]" at bounding box center [103, 15] width 26 height 11
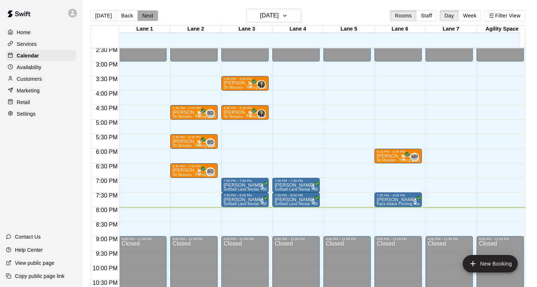
click at [152, 17] on button "Next" at bounding box center [147, 15] width 20 height 11
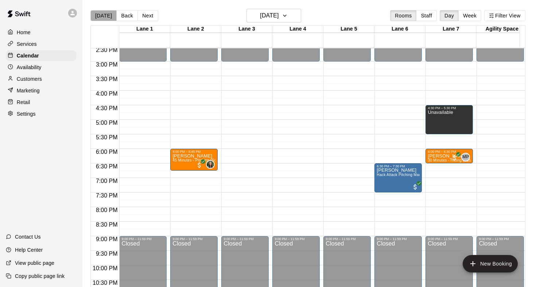
click at [107, 17] on button "[DATE]" at bounding box center [103, 15] width 26 height 11
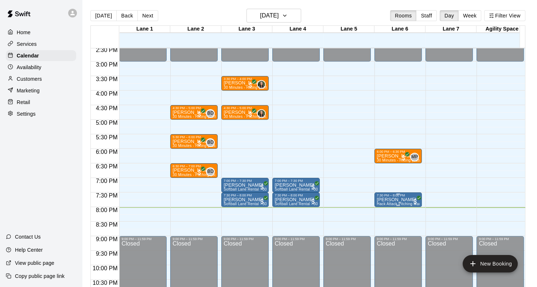
click at [394, 200] on p "[PERSON_NAME]" at bounding box center [397, 200] width 43 height 0
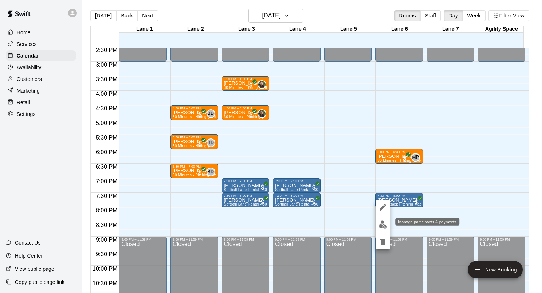
click at [383, 225] on img "edit" at bounding box center [383, 224] width 8 height 8
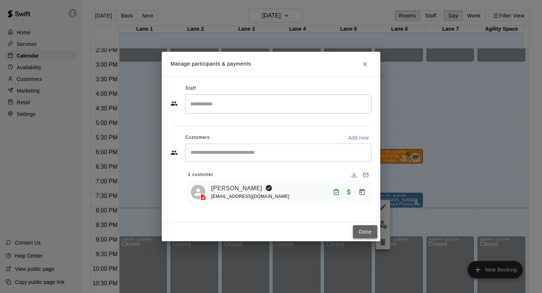
click at [363, 230] on button "Done" at bounding box center [365, 231] width 24 height 13
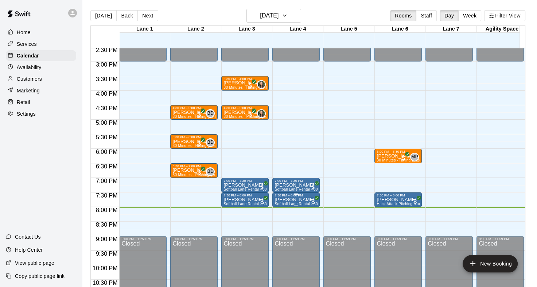
click at [292, 200] on p "[PERSON_NAME]" at bounding box center [295, 200] width 43 height 0
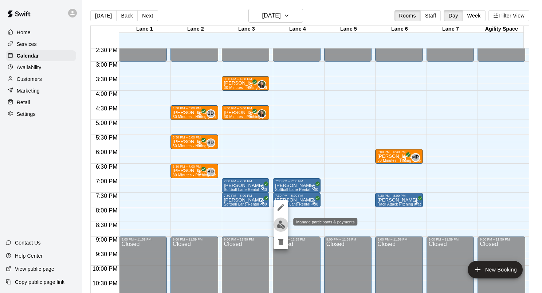
click at [279, 224] on img "edit" at bounding box center [281, 224] width 8 height 8
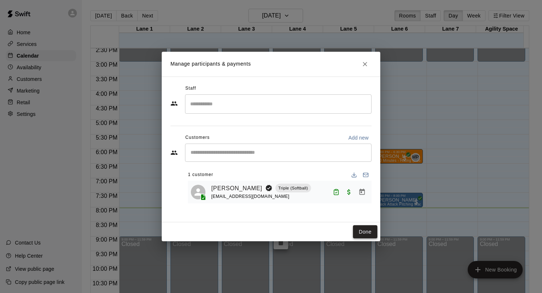
click at [362, 232] on button "Done" at bounding box center [365, 231] width 24 height 13
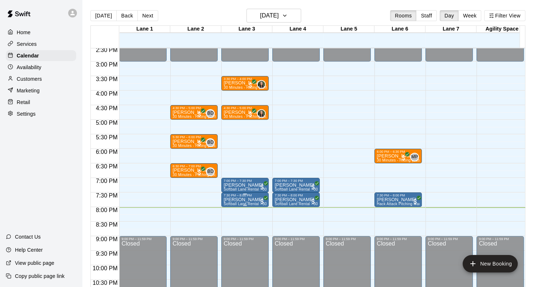
click at [249, 200] on p "[PERSON_NAME]" at bounding box center [244, 200] width 43 height 0
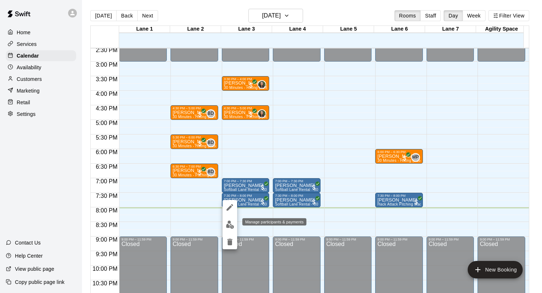
click at [232, 226] on img "edit" at bounding box center [230, 224] width 8 height 8
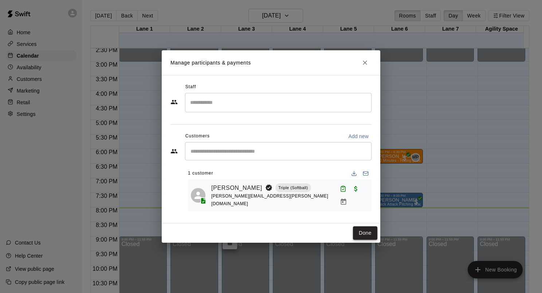
click at [364, 232] on button "Done" at bounding box center [365, 232] width 24 height 13
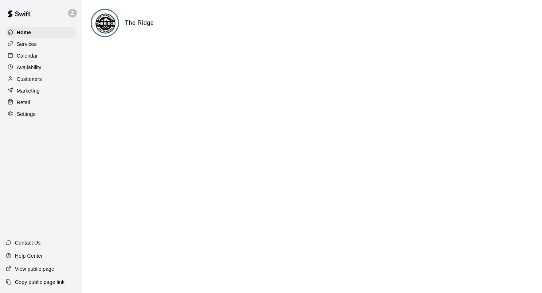
click at [32, 57] on p "Calendar" at bounding box center [27, 55] width 21 height 7
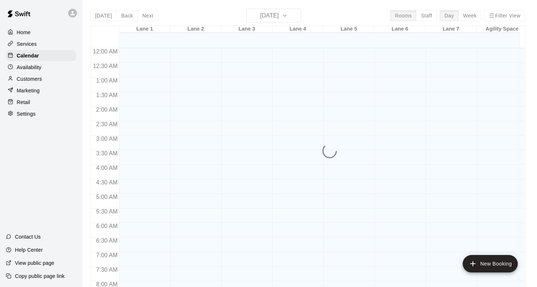
scroll to position [424, 0]
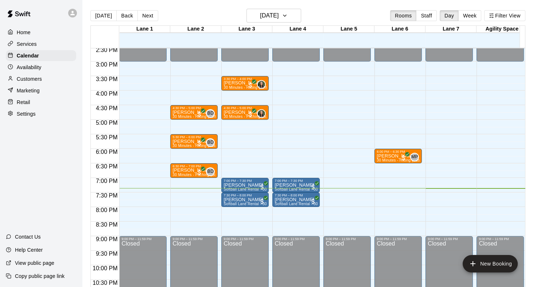
click at [31, 79] on p "Customers" at bounding box center [29, 78] width 25 height 7
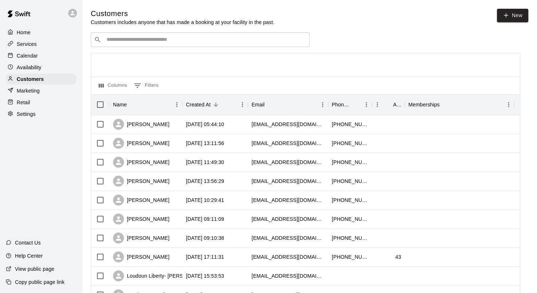
click at [149, 39] on input "Search customers by name or email" at bounding box center [205, 39] width 202 height 7
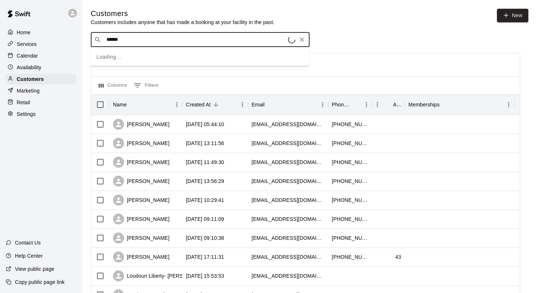
type input "*******"
click at [143, 55] on p "[PERSON_NAME]" at bounding box center [133, 56] width 44 height 8
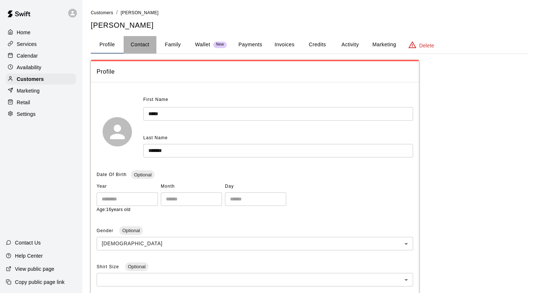
click at [146, 45] on button "Contact" at bounding box center [140, 44] width 33 height 17
select select "**"
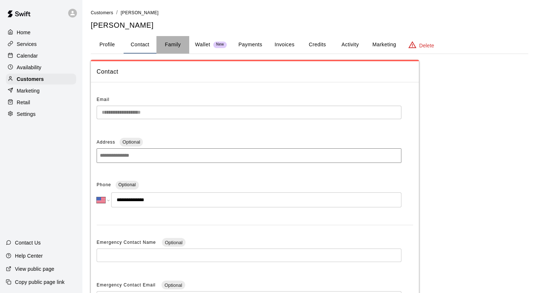
click at [166, 44] on button "Family" at bounding box center [172, 44] width 33 height 17
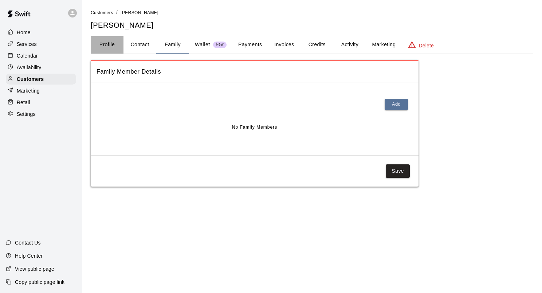
click at [120, 44] on button "Profile" at bounding box center [107, 44] width 33 height 17
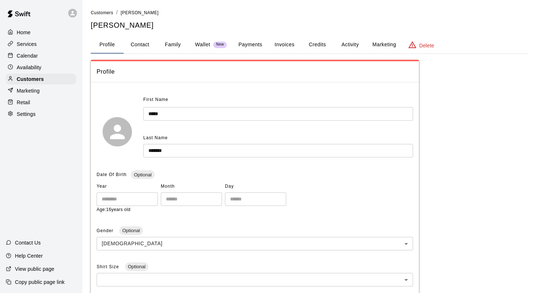
click at [38, 61] on div "Calendar" at bounding box center [41, 55] width 70 height 11
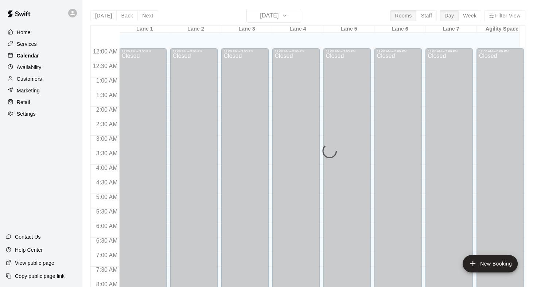
scroll to position [424, 0]
